Goal: Task Accomplishment & Management: Use online tool/utility

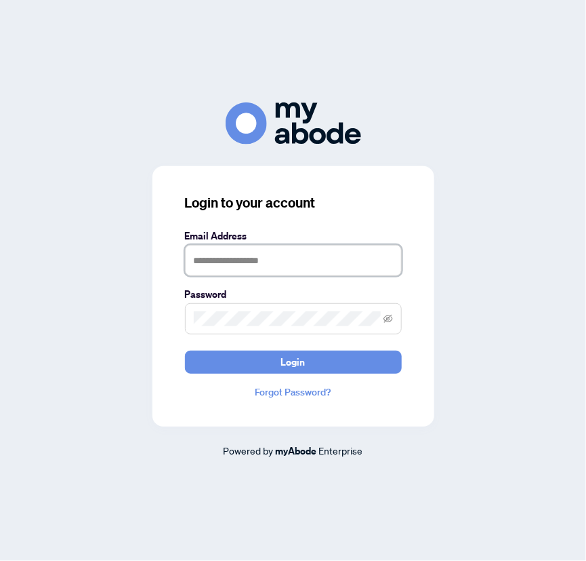
type input "**********"
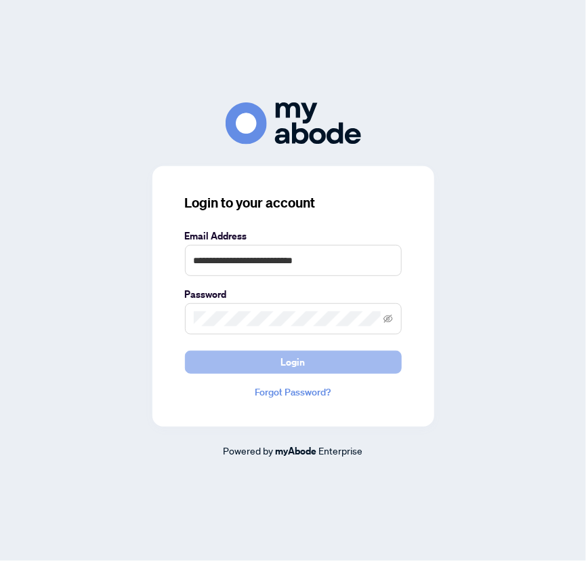
click at [288, 357] on span "Login" at bounding box center [293, 362] width 24 height 22
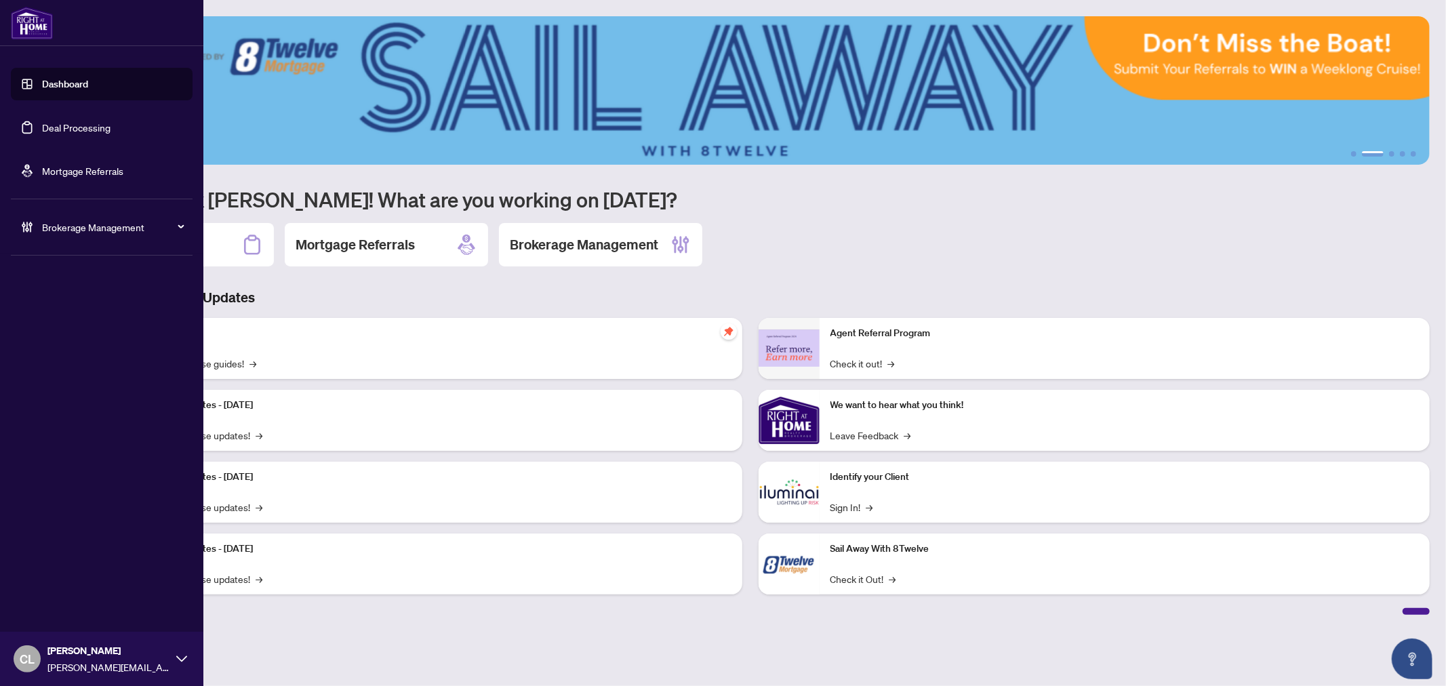
click at [54, 124] on link "Deal Processing" at bounding box center [76, 127] width 68 height 12
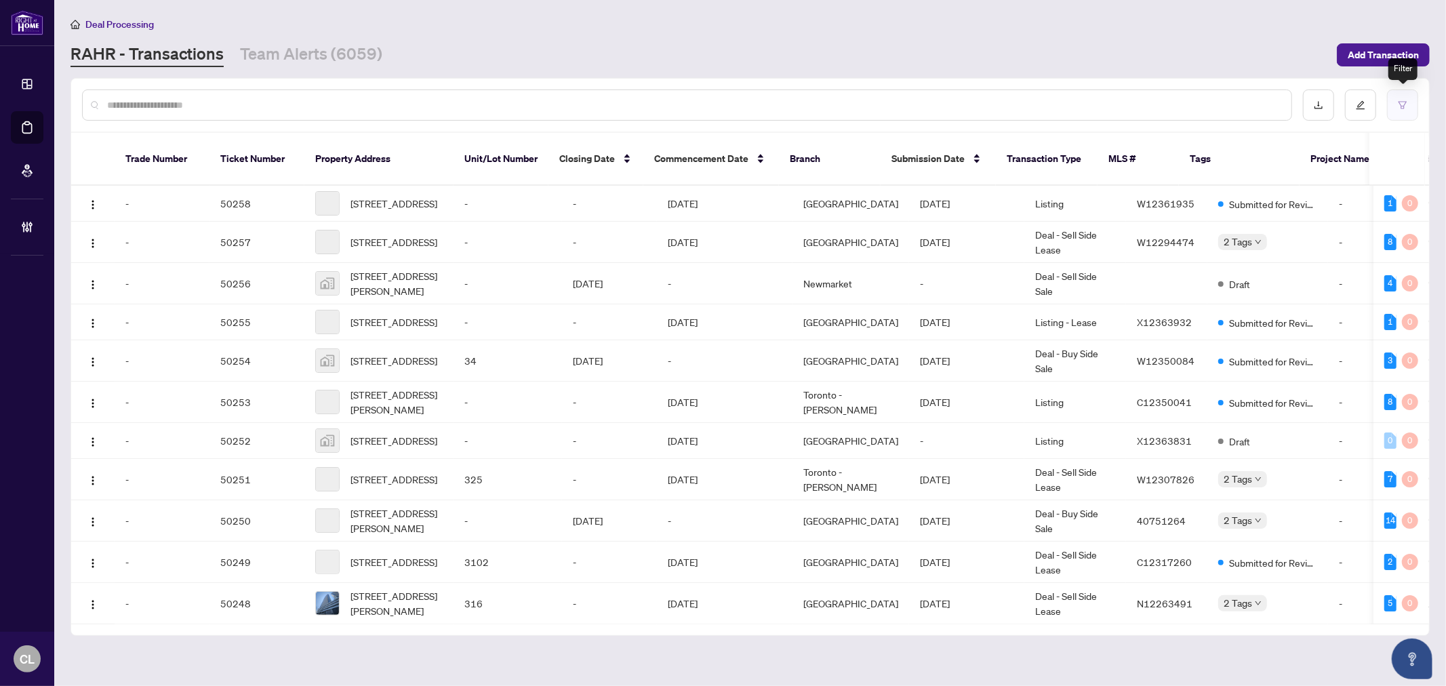
click at [716, 103] on icon "filter" at bounding box center [1402, 104] width 9 height 9
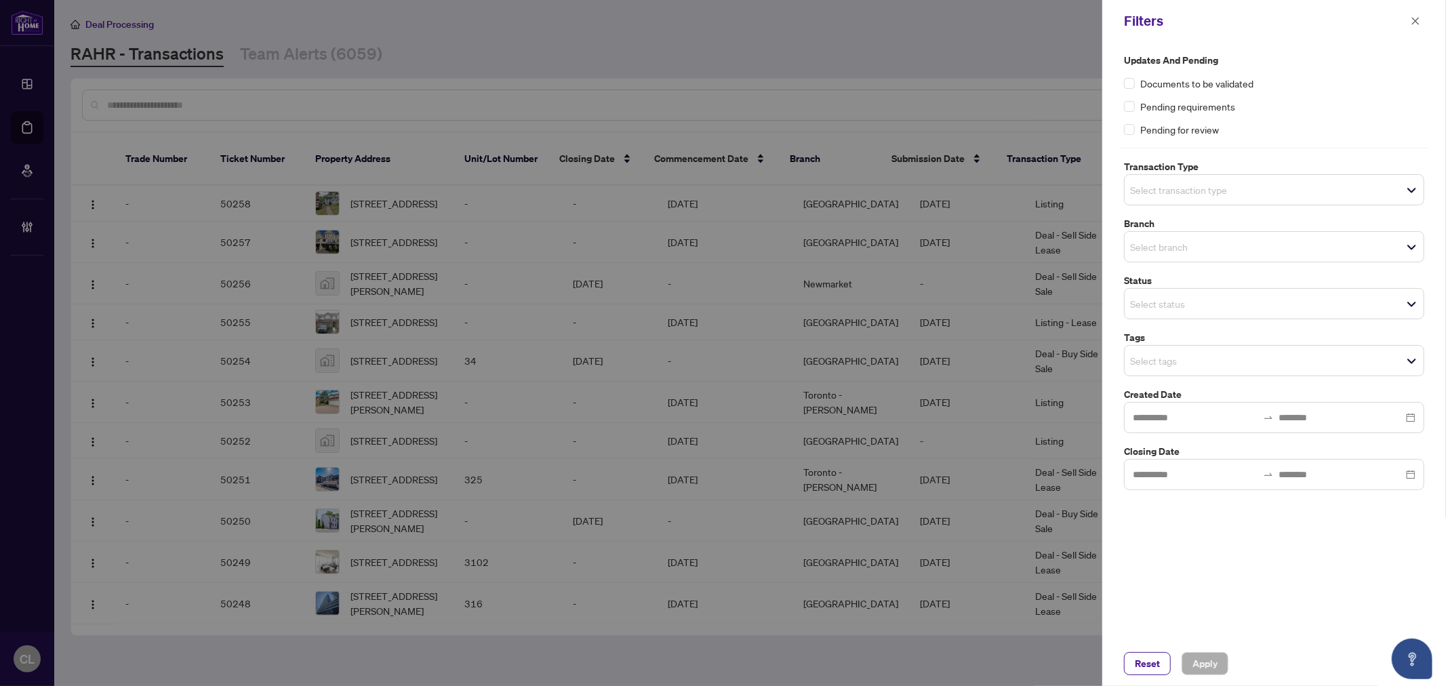
click at [716, 192] on input "search" at bounding box center [1177, 190] width 95 height 16
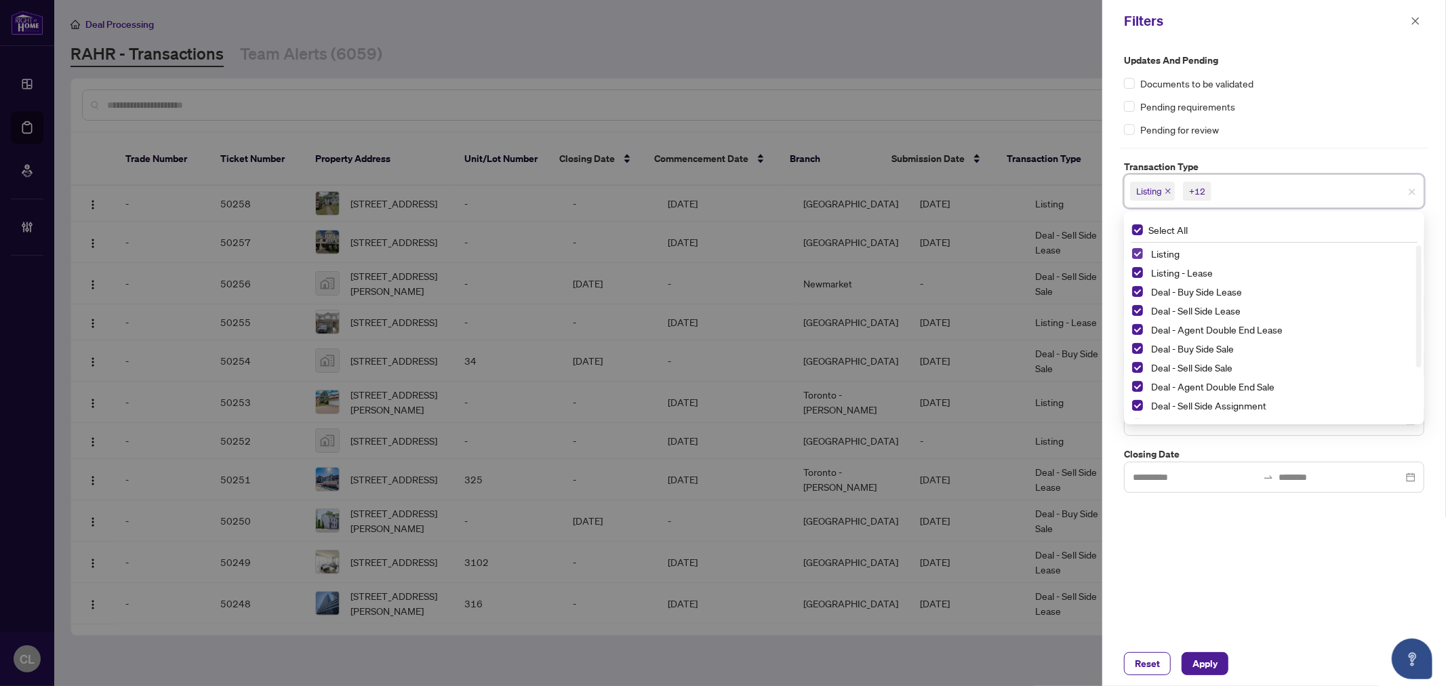
click at [716, 249] on span "Select Listing" at bounding box center [1137, 253] width 11 height 11
click at [716, 272] on span "Select Listing - Lease" at bounding box center [1137, 272] width 11 height 11
drag, startPoint x: 1421, startPoint y: 260, endPoint x: 1426, endPoint y: 403, distance: 143.1
click at [716, 403] on div "Updates and Pending Documents to be validated Pending requirements Pending for …" at bounding box center [1274, 273] width 308 height 440
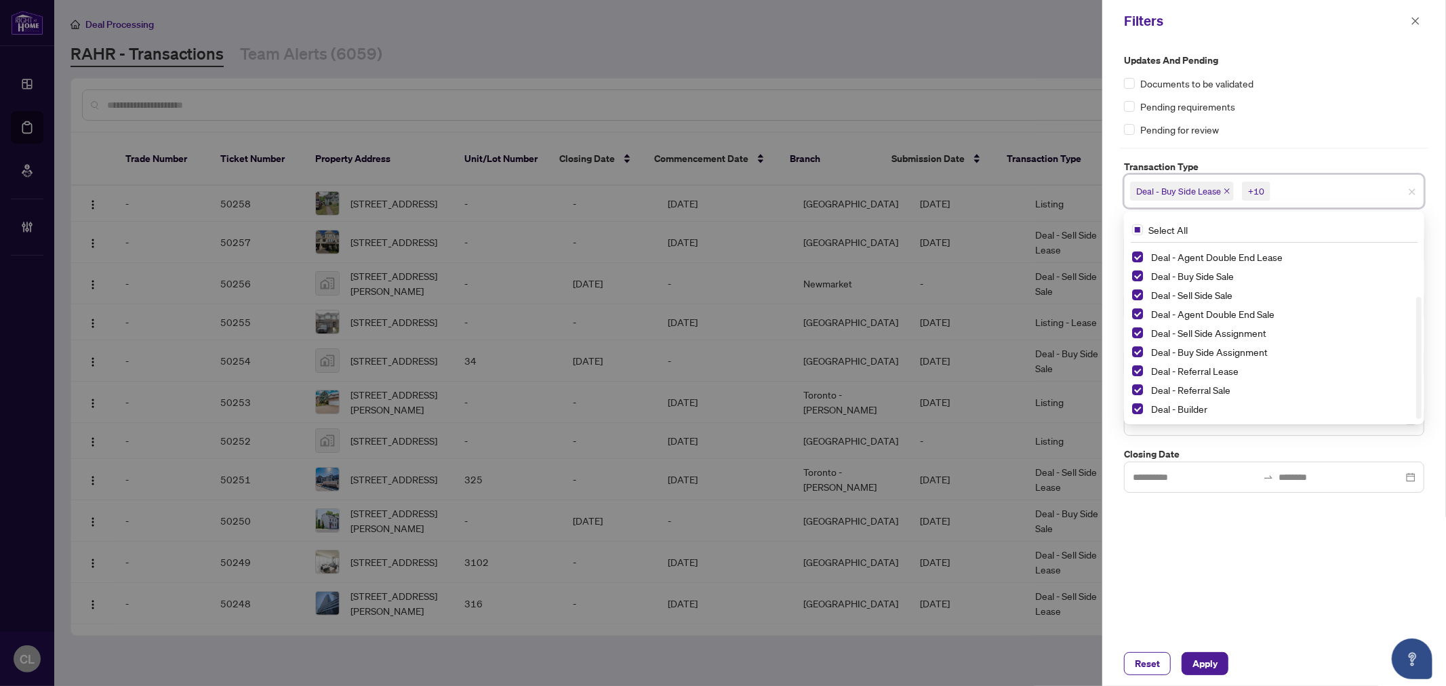
drag, startPoint x: 1417, startPoint y: 256, endPoint x: 1421, endPoint y: 394, distance: 138.3
click at [716, 394] on div "Select All Deal - Sell Side Lease Deal - Agent Double End Lease Deal - Buy Side…" at bounding box center [1274, 317] width 300 height 213
click at [716, 373] on span "Select Deal - Referral Lease" at bounding box center [1137, 370] width 11 height 11
click at [716, 390] on span "Select Deal - Referral Sale" at bounding box center [1137, 389] width 11 height 11
click at [716, 403] on span "Select Deal - Builder" at bounding box center [1137, 408] width 11 height 11
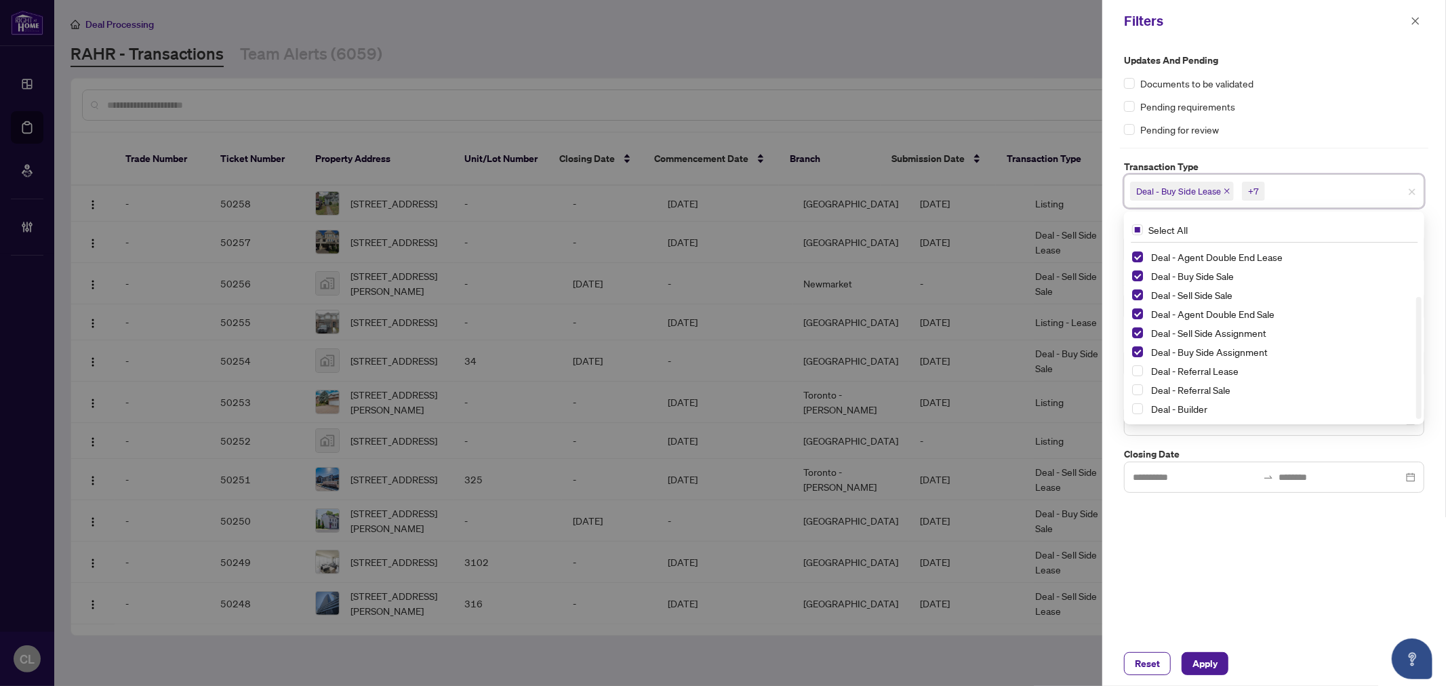
click at [716, 83] on div at bounding box center [723, 343] width 1446 height 686
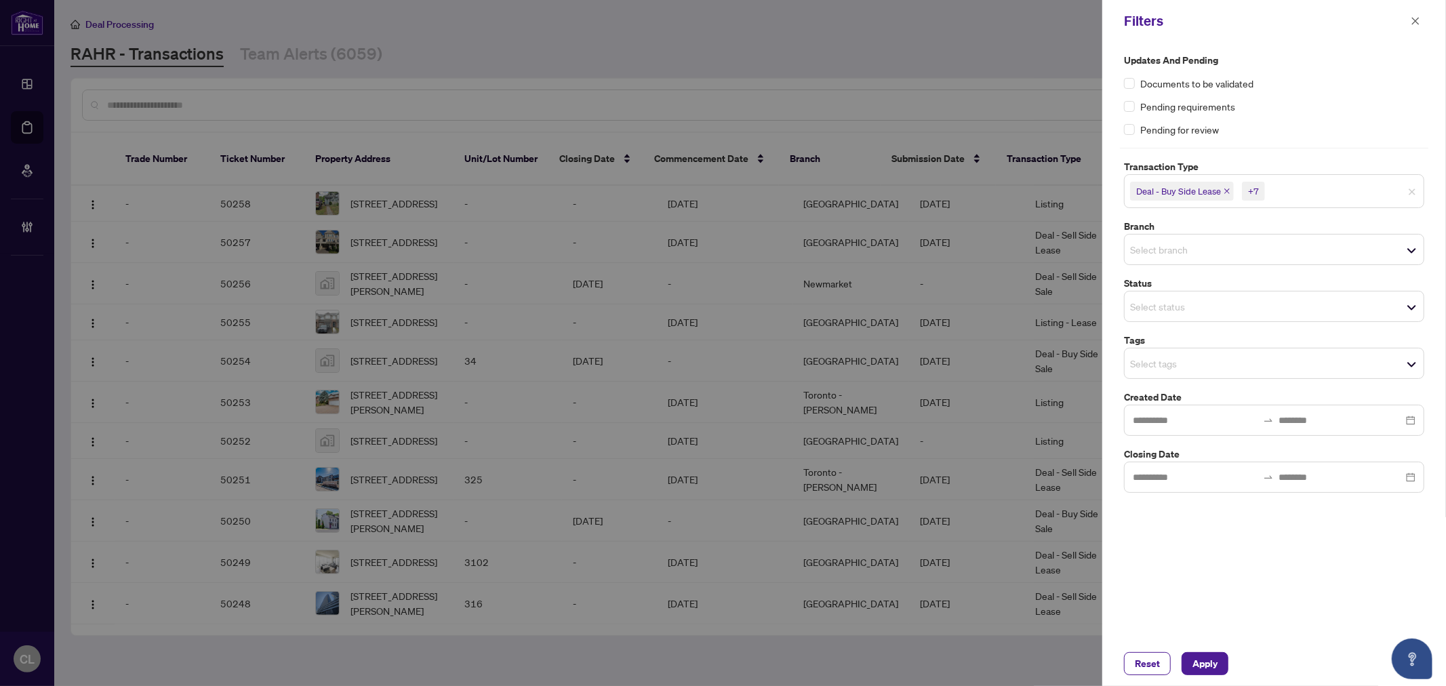
click at [716, 248] on input "search" at bounding box center [1177, 249] width 95 height 16
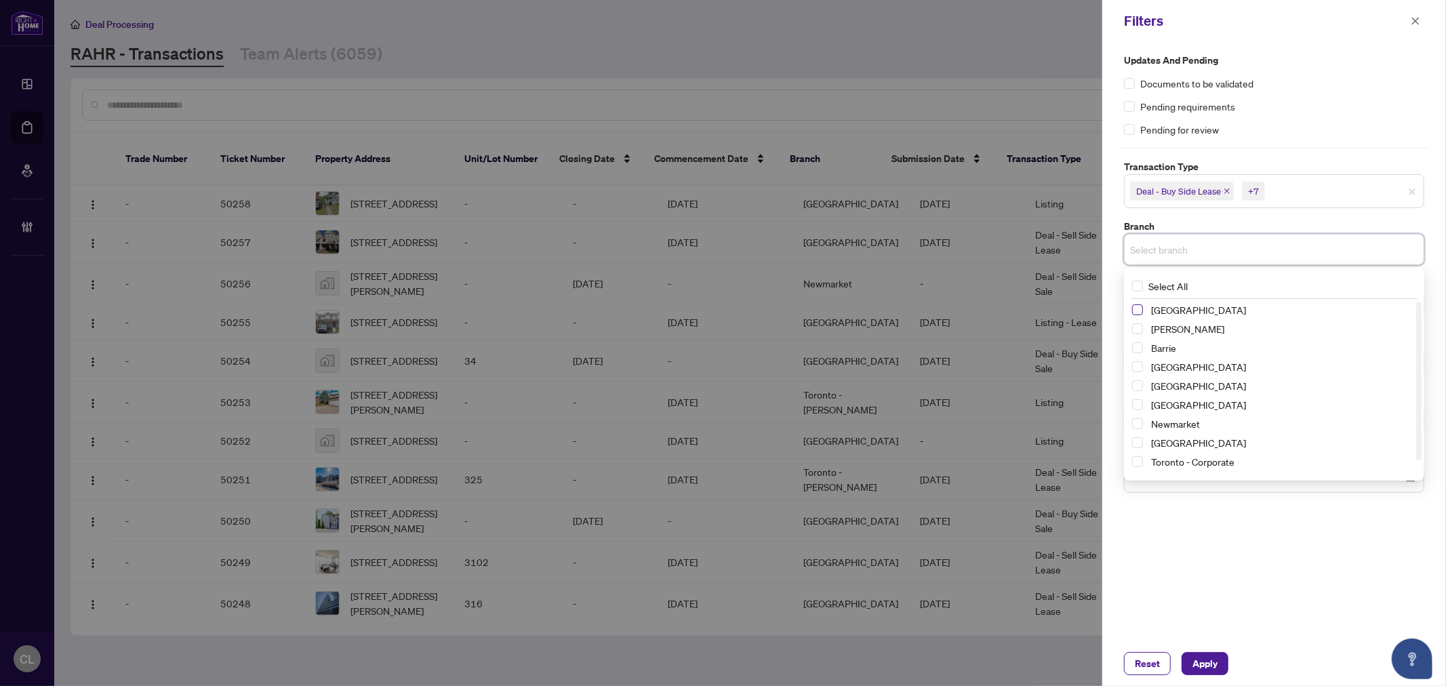
click at [716, 309] on span "Select Richmond Hill" at bounding box center [1137, 309] width 11 height 11
click at [716, 332] on span "Select Vaughan" at bounding box center [1137, 332] width 11 height 11
click at [716, 348] on span "Select Barrie" at bounding box center [1137, 351] width 11 height 11
click at [716, 312] on span "Select Richmond Hill" at bounding box center [1137, 309] width 11 height 11
click at [716, 333] on span "Select Vaughan" at bounding box center [1137, 332] width 11 height 11
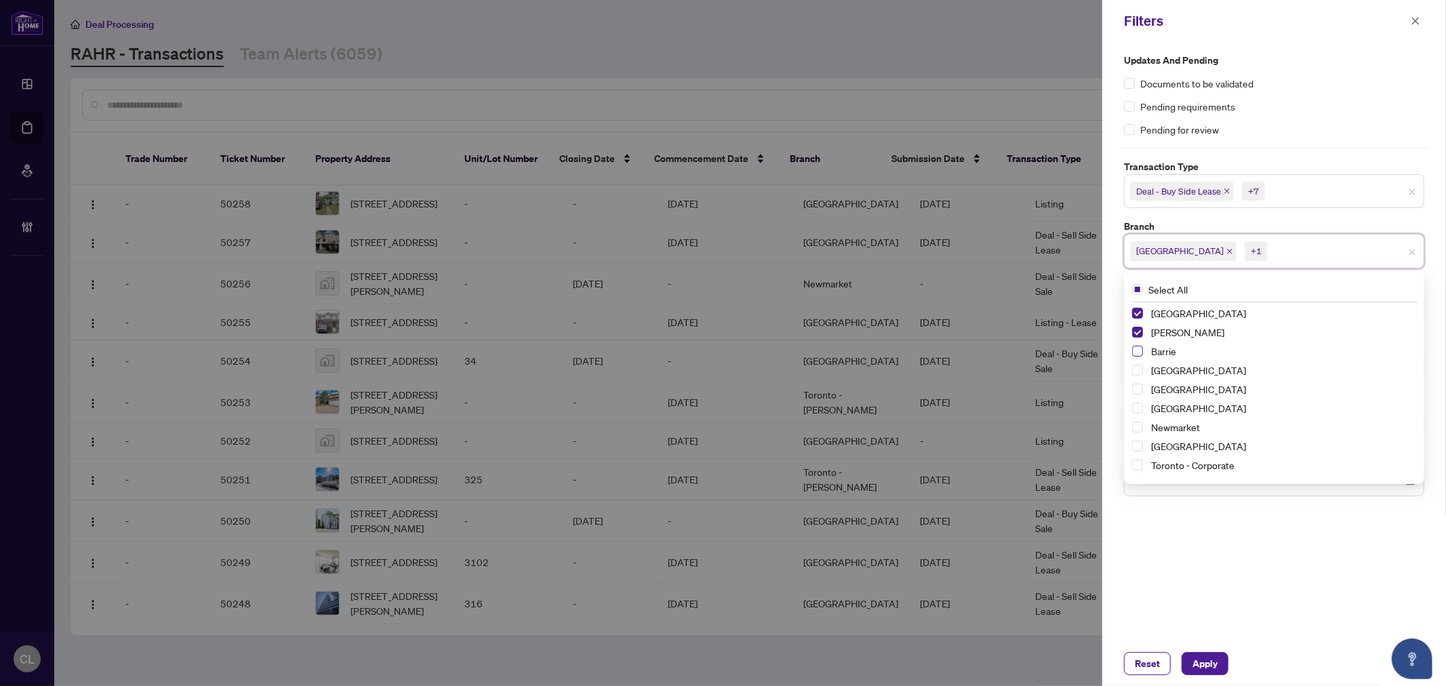
click at [716, 352] on span "Select Barrie" at bounding box center [1137, 351] width 11 height 11
click at [716, 389] on span "Select Durham" at bounding box center [1137, 389] width 11 height 11
click at [716, 429] on span "Select Newmarket" at bounding box center [1137, 427] width 11 height 11
click at [716, 448] on span "Select Ottawa" at bounding box center [1137, 446] width 11 height 11
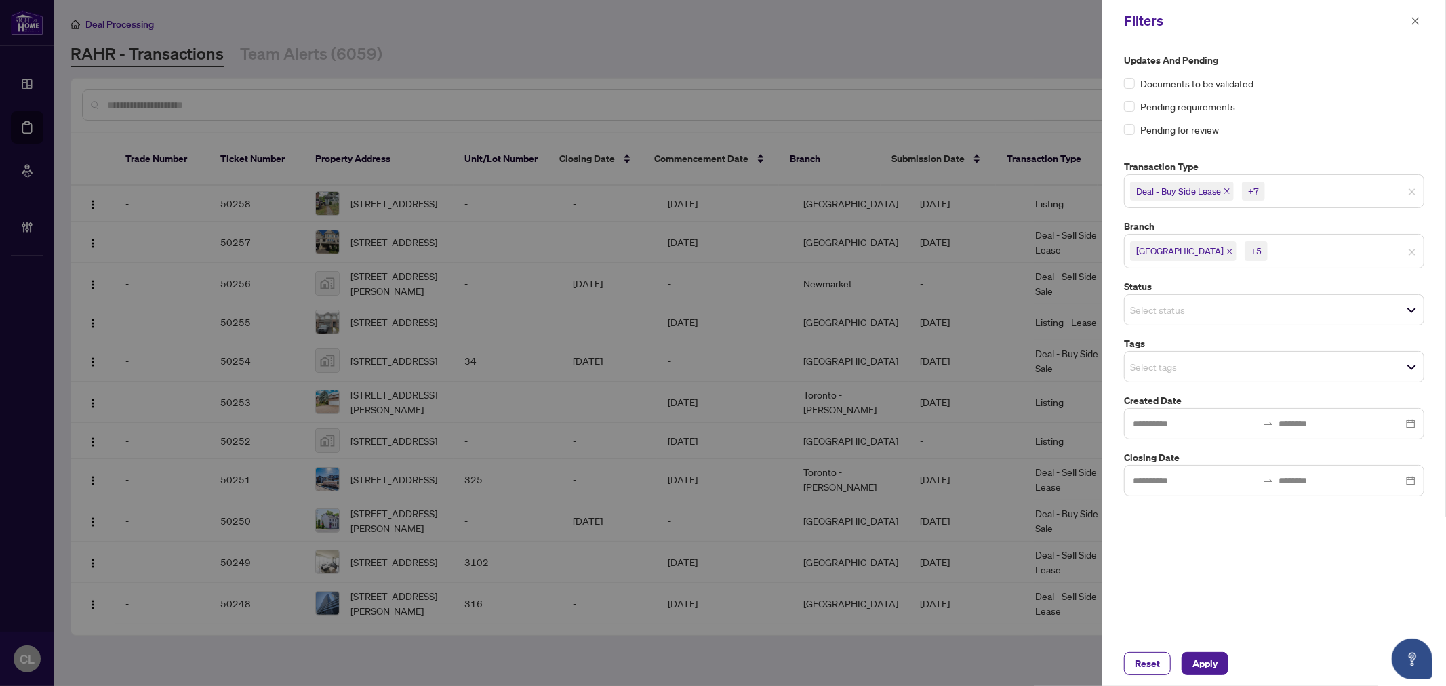
click at [716, 61] on label "Updates and Pending" at bounding box center [1274, 60] width 300 height 15
click at [716, 367] on input "search" at bounding box center [1177, 367] width 95 height 16
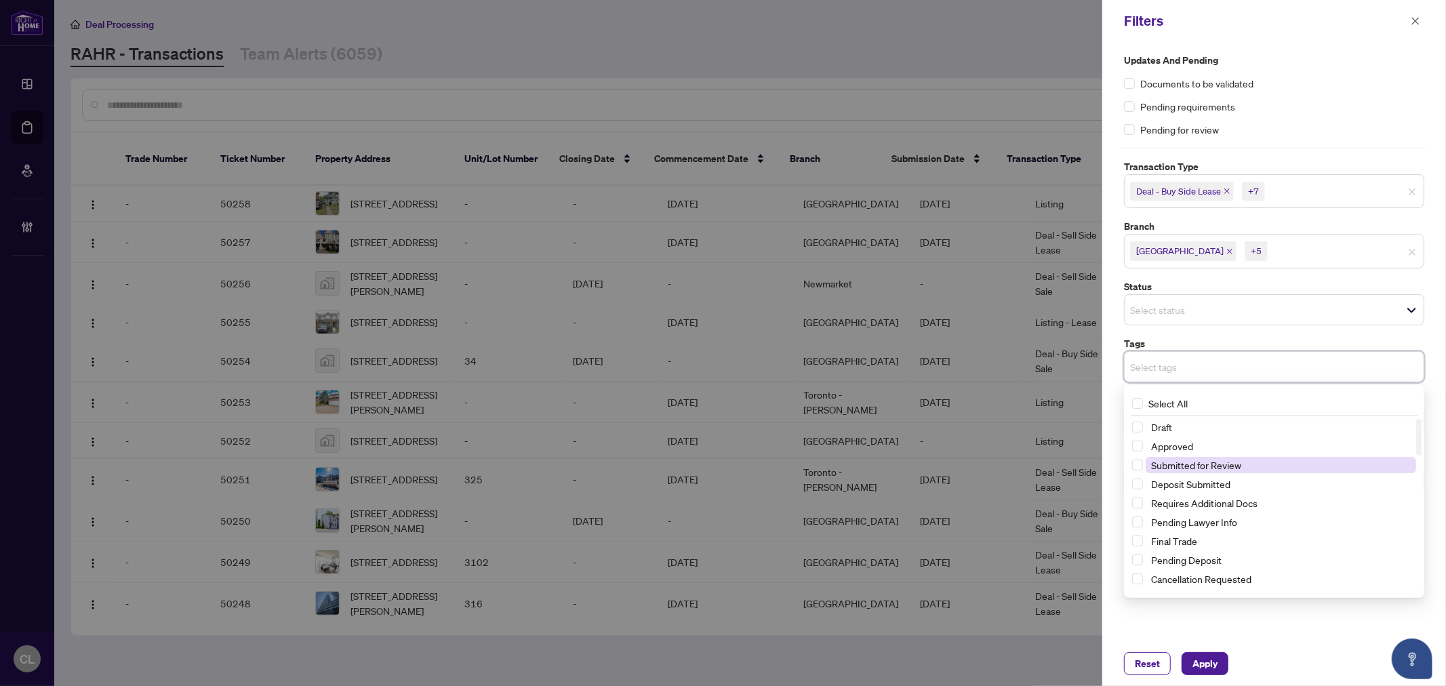
click at [716, 466] on span "Submitted for Review" at bounding box center [1196, 465] width 90 height 12
click at [716, 666] on button "Apply" at bounding box center [1204, 663] width 47 height 23
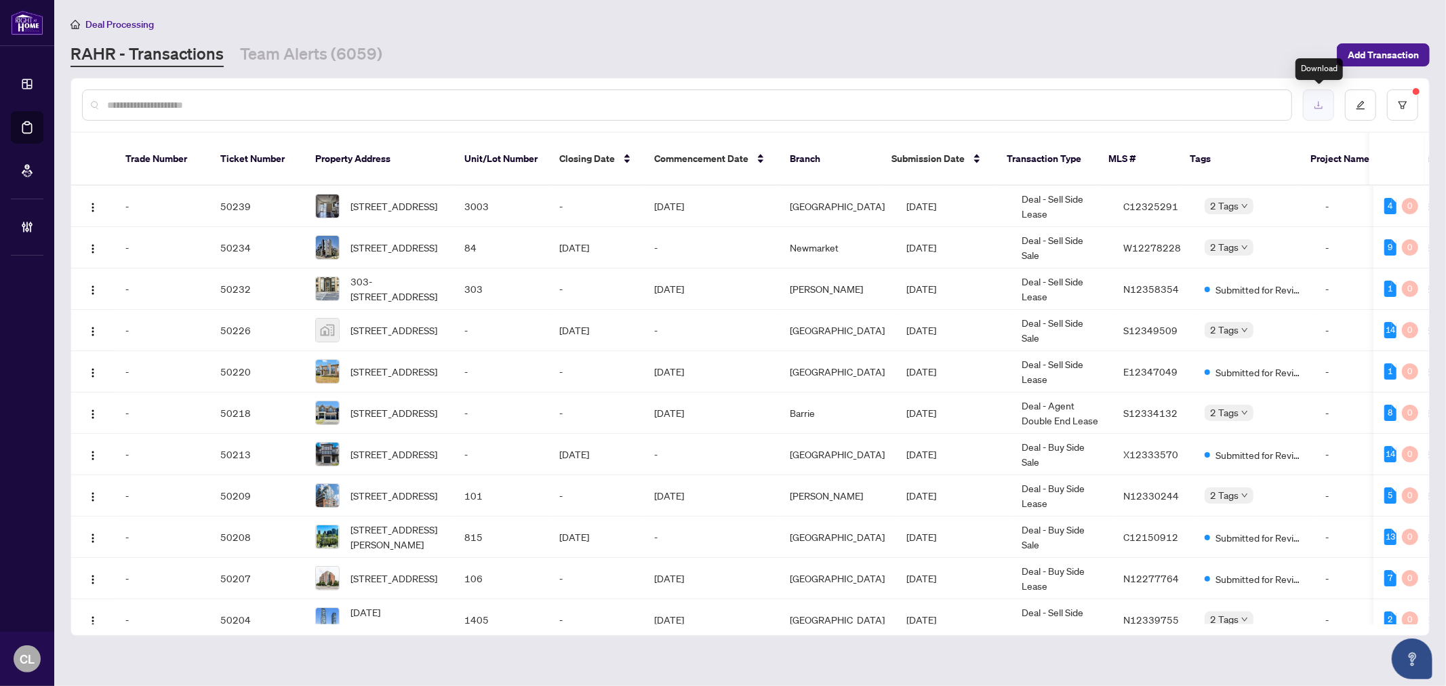
click at [716, 102] on icon "download" at bounding box center [1318, 104] width 9 height 9
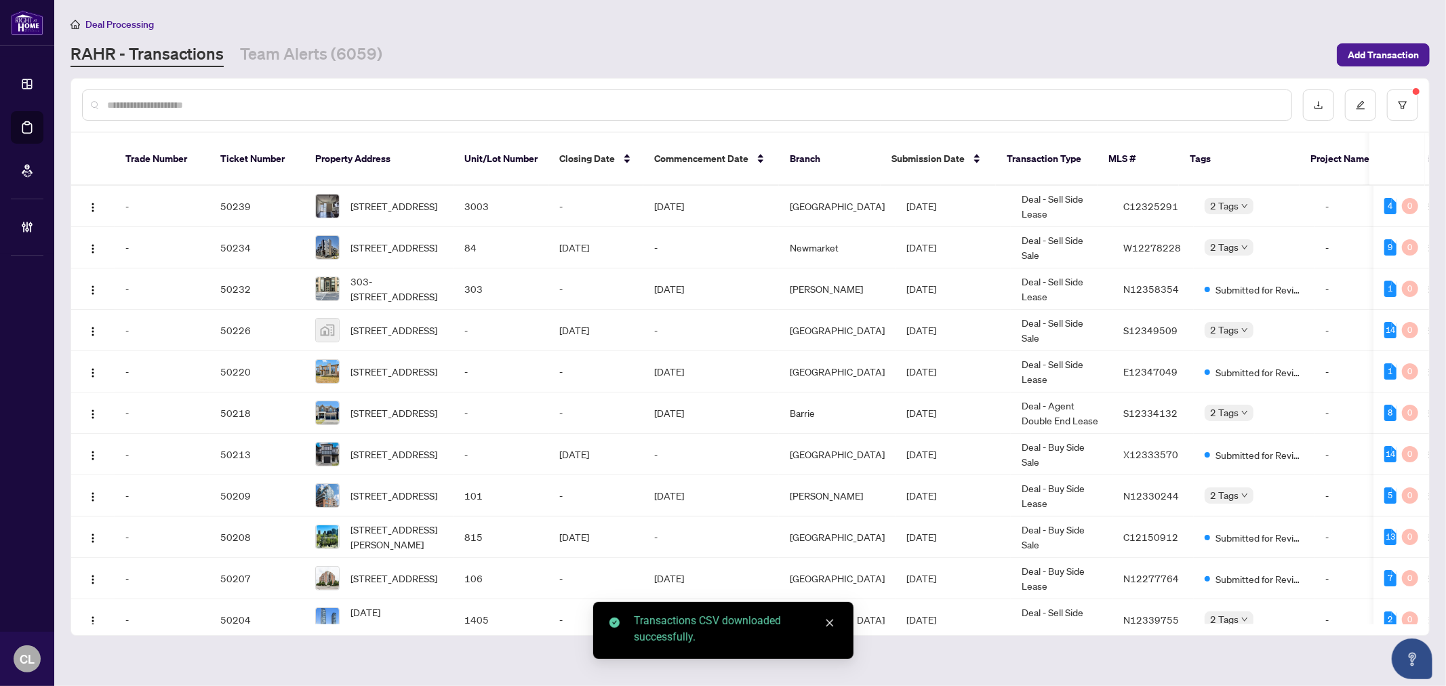
click at [641, 641] on div "Transactions CSV downloaded successfully." at bounding box center [735, 629] width 203 height 33
click at [693, 637] on div "Transactions CSV downloaded successfully." at bounding box center [735, 629] width 203 height 33
